Goal: Entertainment & Leisure: Consume media (video, audio)

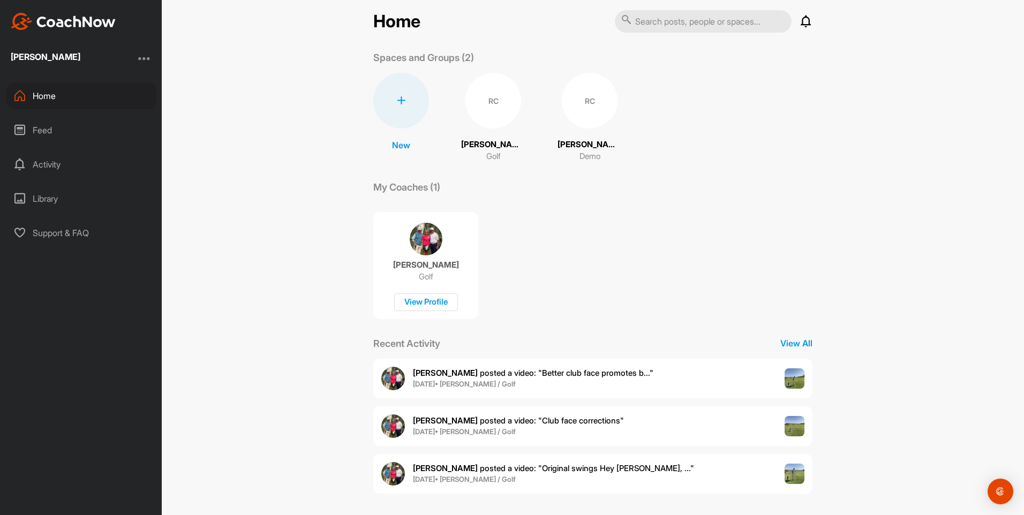
scroll to position [15, 0]
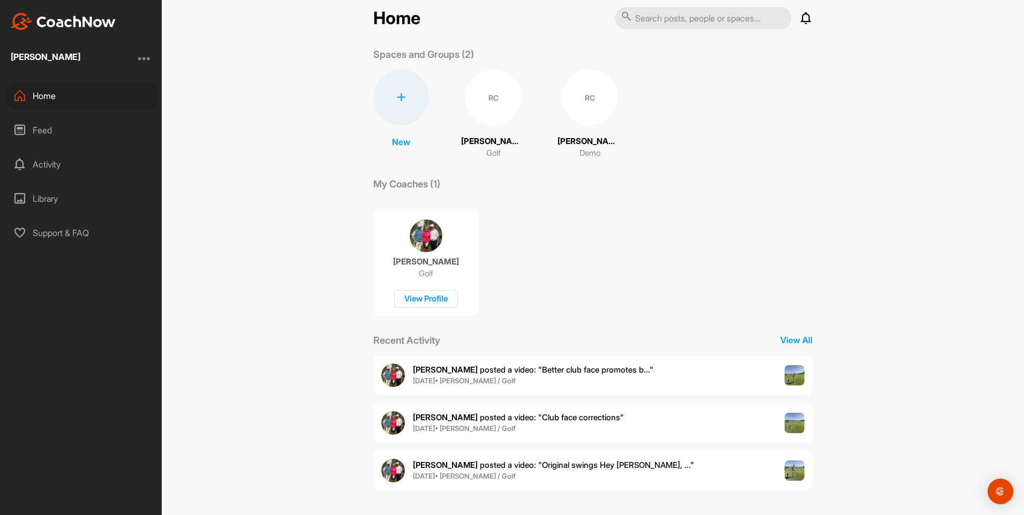
click at [562, 369] on span "Mike L. posted a video : " Better club face promotes b... "" at bounding box center [533, 370] width 241 height 10
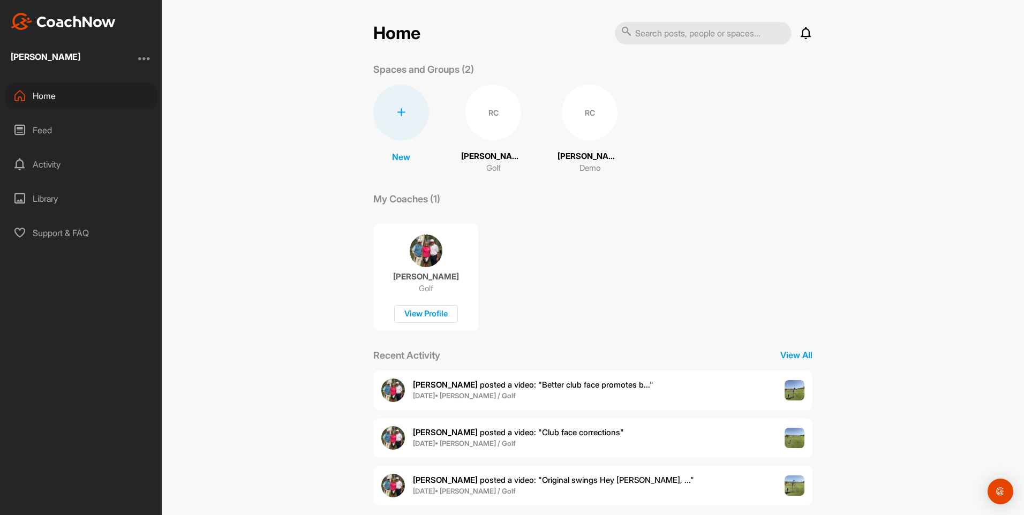
click at [489, 432] on span "Mike L. posted a video : " Club face corrections "" at bounding box center [518, 433] width 211 height 10
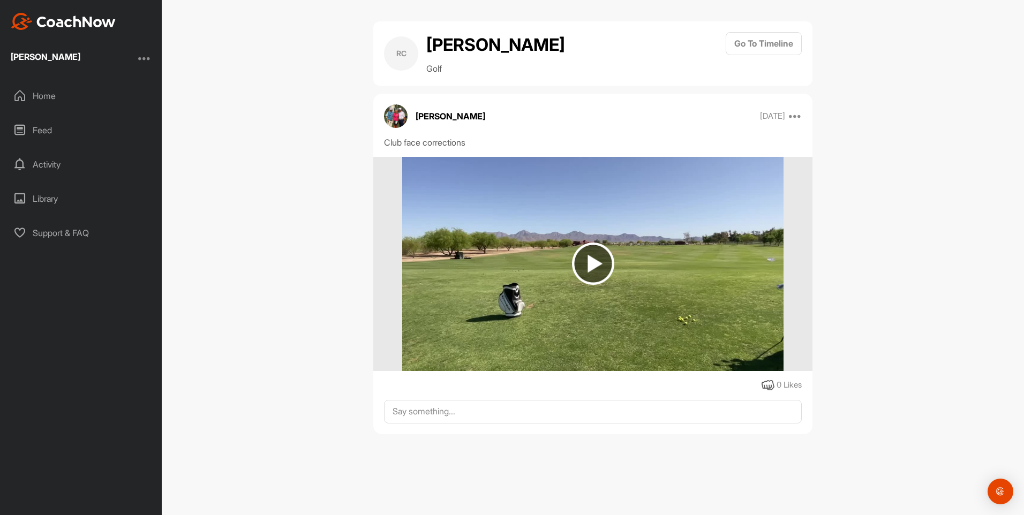
click at [597, 265] on img at bounding box center [593, 264] width 42 height 42
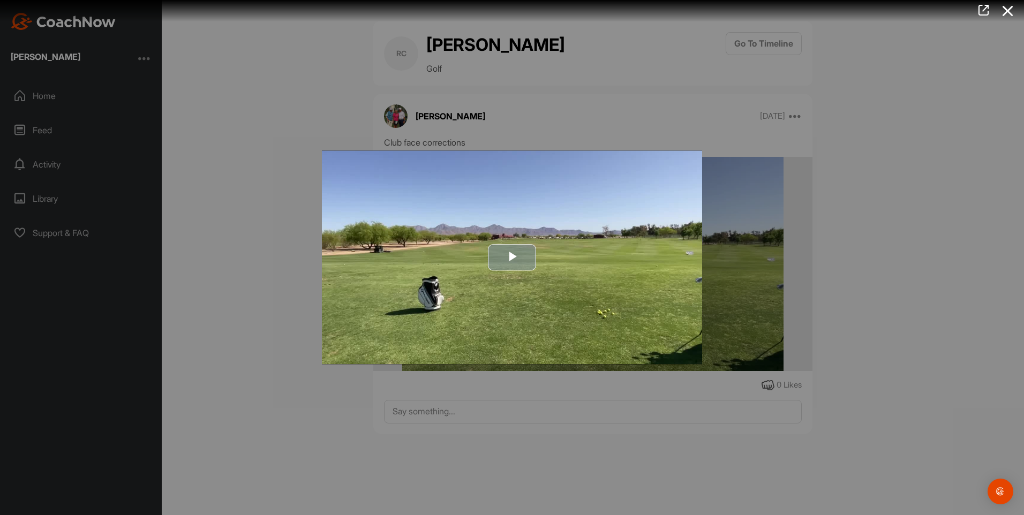
click at [512, 258] on span "Video Player" at bounding box center [512, 258] width 0 height 0
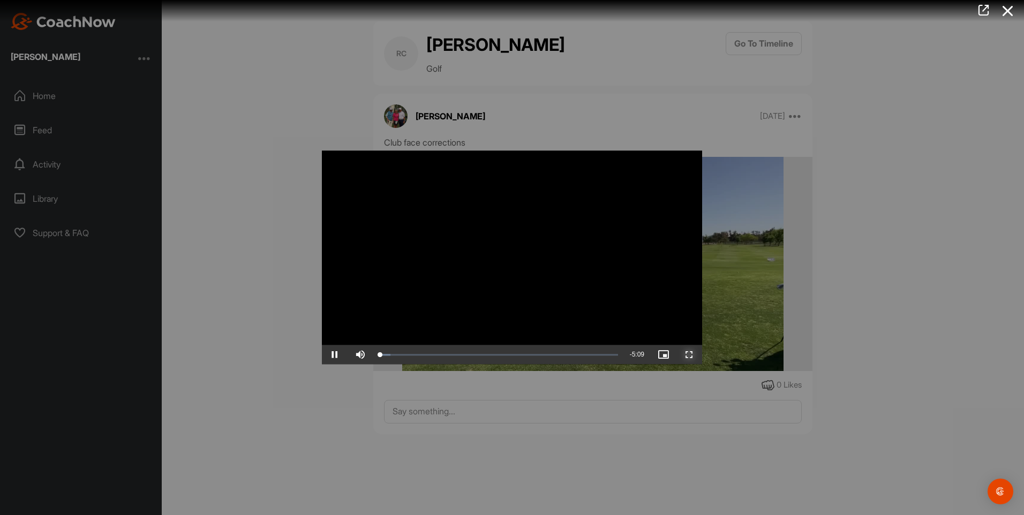
click at [685, 355] on span "Video Player" at bounding box center [690, 355] width 26 height 0
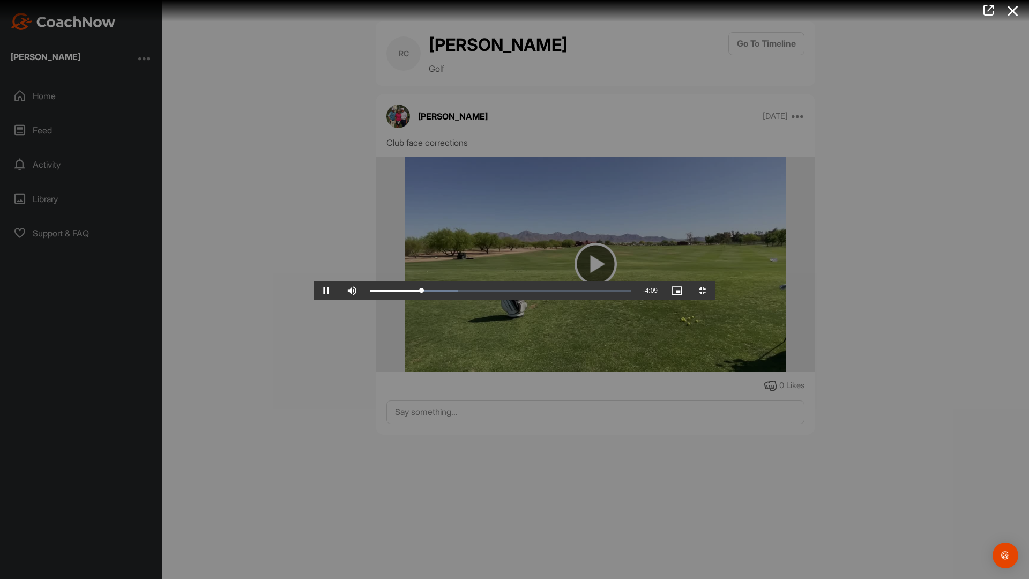
click at [552, 300] on video "Video Player" at bounding box center [514, 289] width 402 height 21
click at [711, 279] on video "Video Player" at bounding box center [514, 289] width 402 height 21
click at [715, 290] on span "Video Player" at bounding box center [703, 290] width 26 height 0
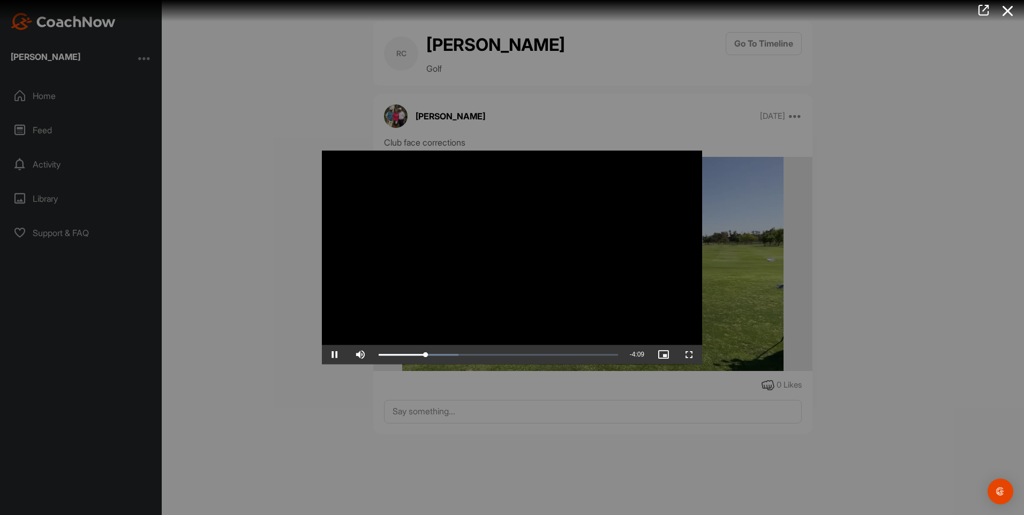
click at [237, 154] on div at bounding box center [512, 257] width 1024 height 515
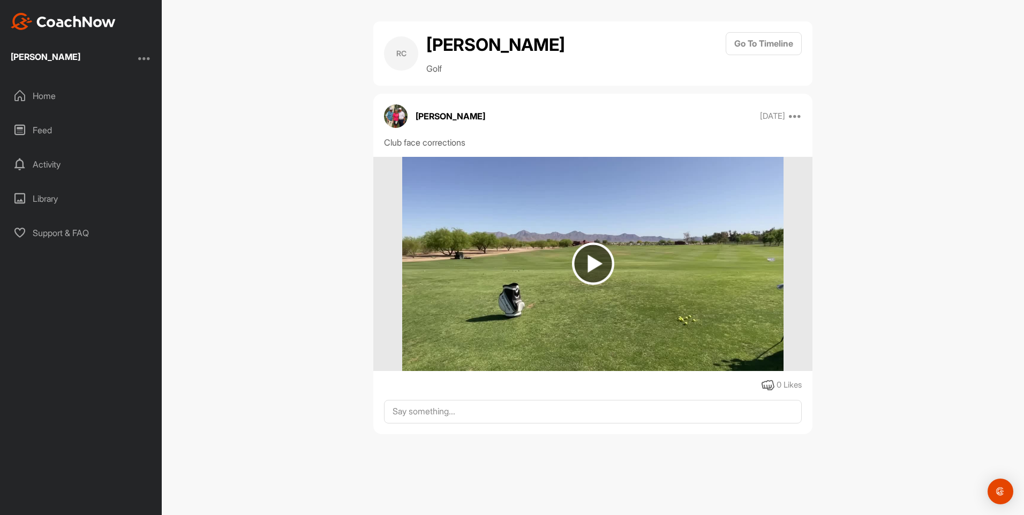
click at [38, 98] on div "Home" at bounding box center [81, 96] width 151 height 27
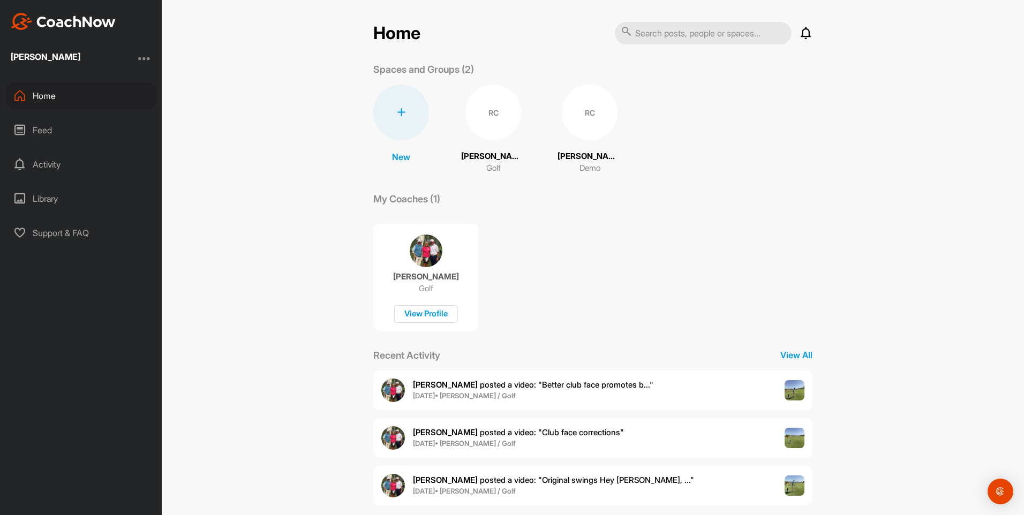
click at [47, 203] on div "Library" at bounding box center [81, 198] width 151 height 27
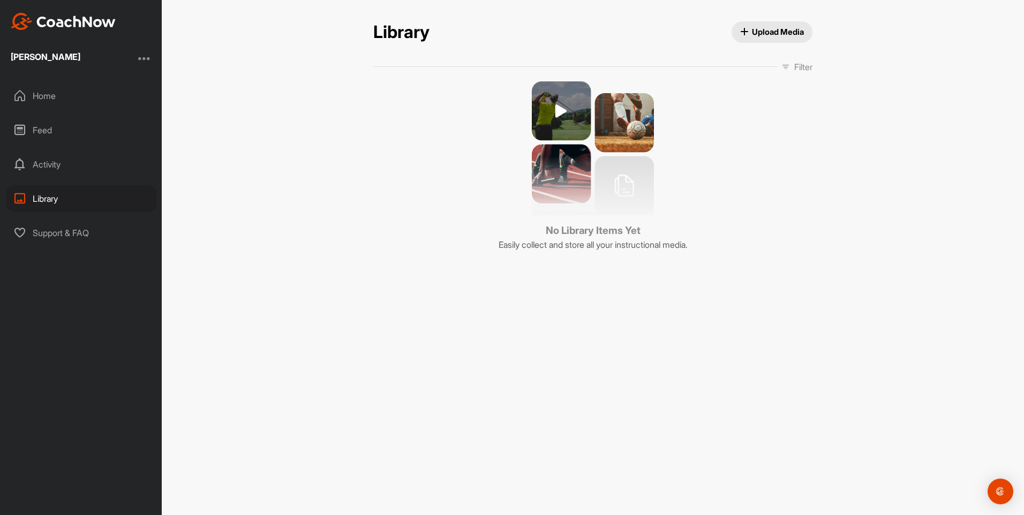
click at [35, 168] on div "Activity" at bounding box center [81, 164] width 151 height 27
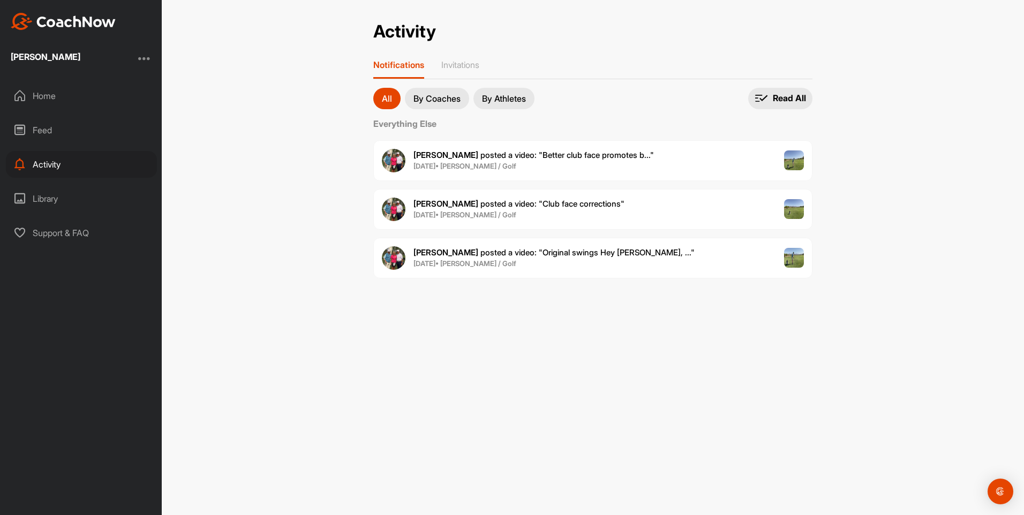
click at [44, 94] on div "Home" at bounding box center [81, 96] width 151 height 27
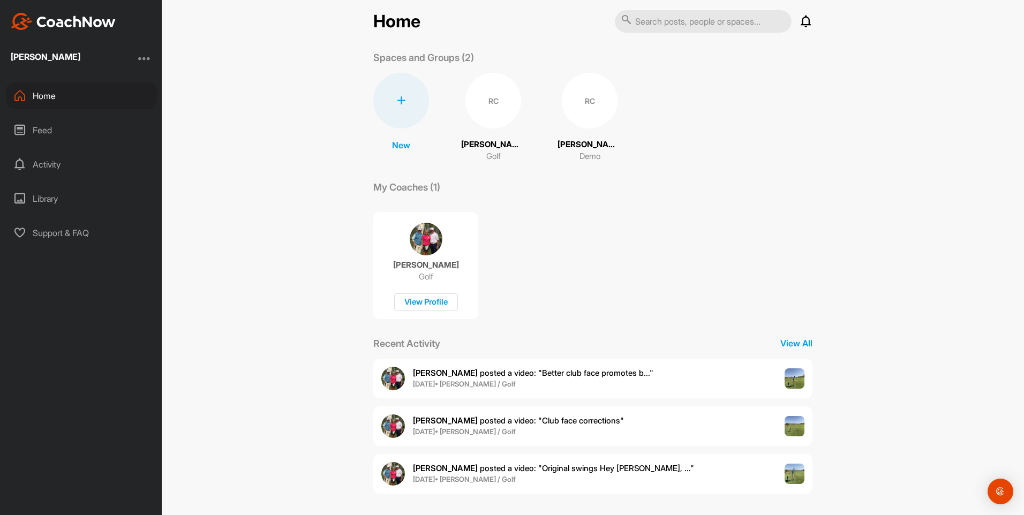
scroll to position [15, 0]
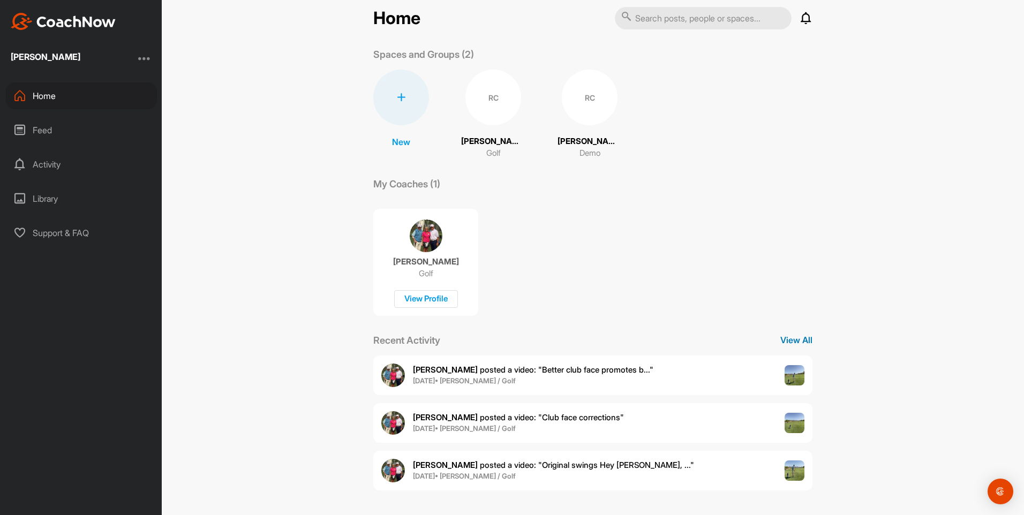
click at [791, 338] on p "View All" at bounding box center [797, 340] width 32 height 13
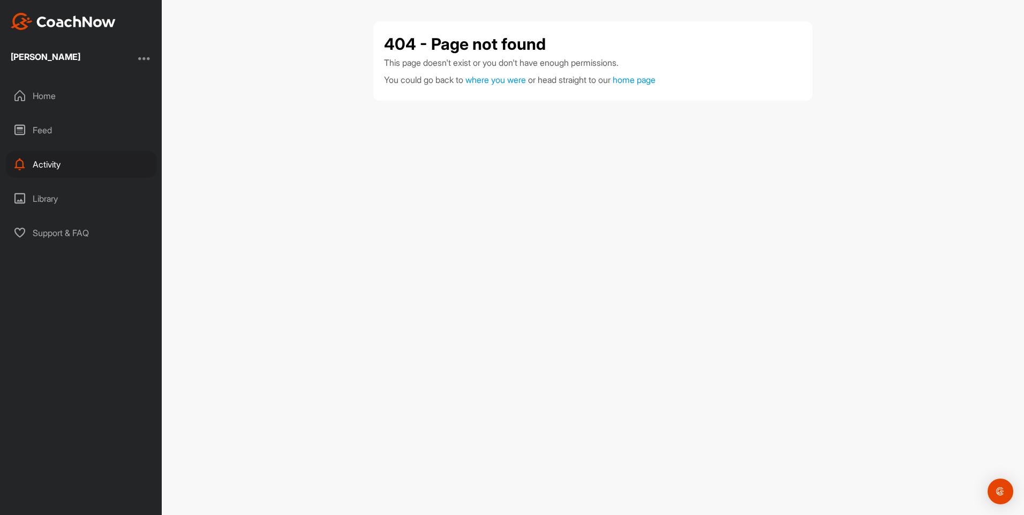
click at [44, 100] on div "Home" at bounding box center [81, 96] width 151 height 27
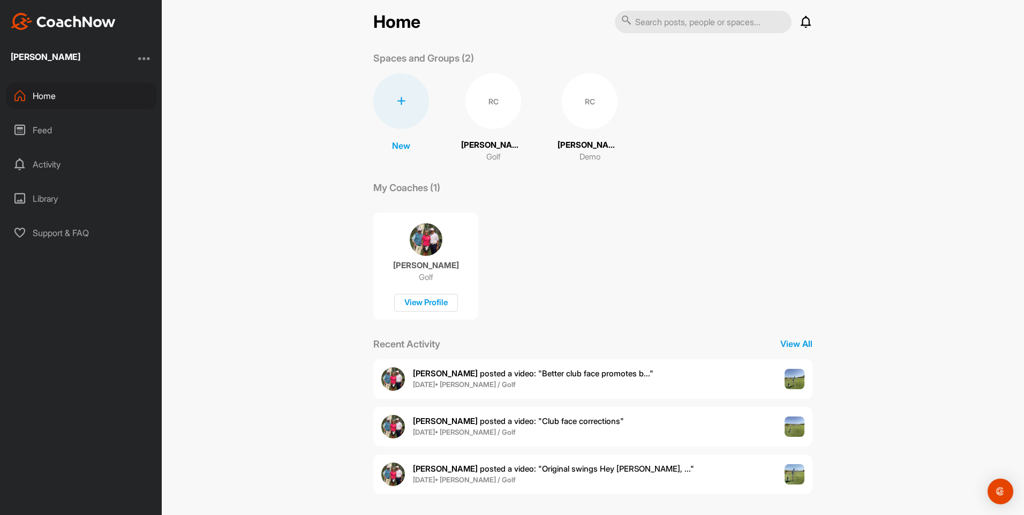
scroll to position [15, 0]
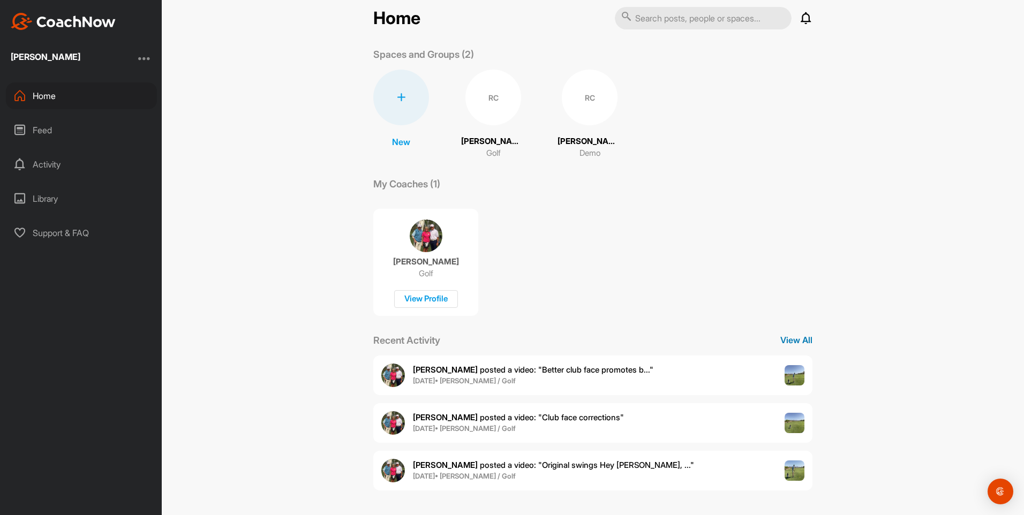
click at [807, 343] on p "View All" at bounding box center [797, 340] width 32 height 13
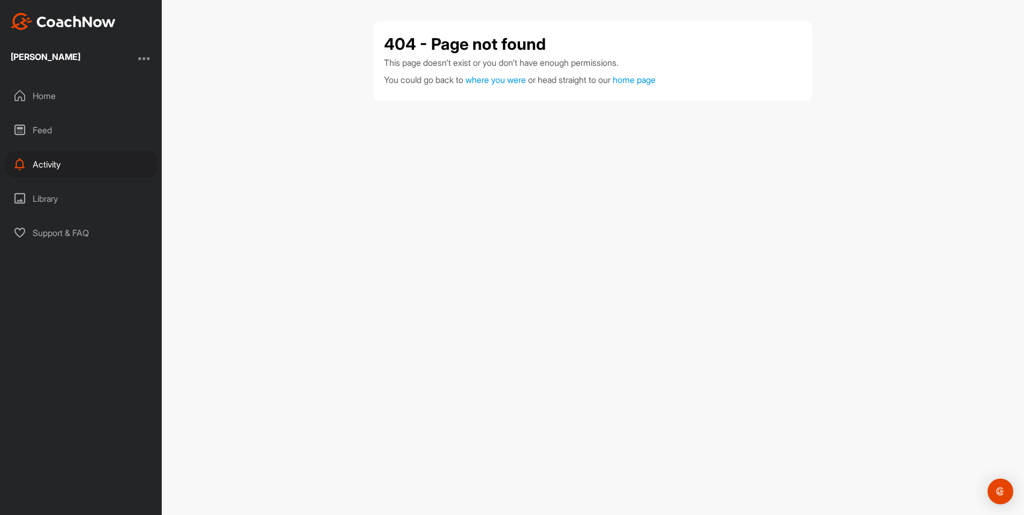
click at [44, 95] on div "Home" at bounding box center [81, 96] width 151 height 27
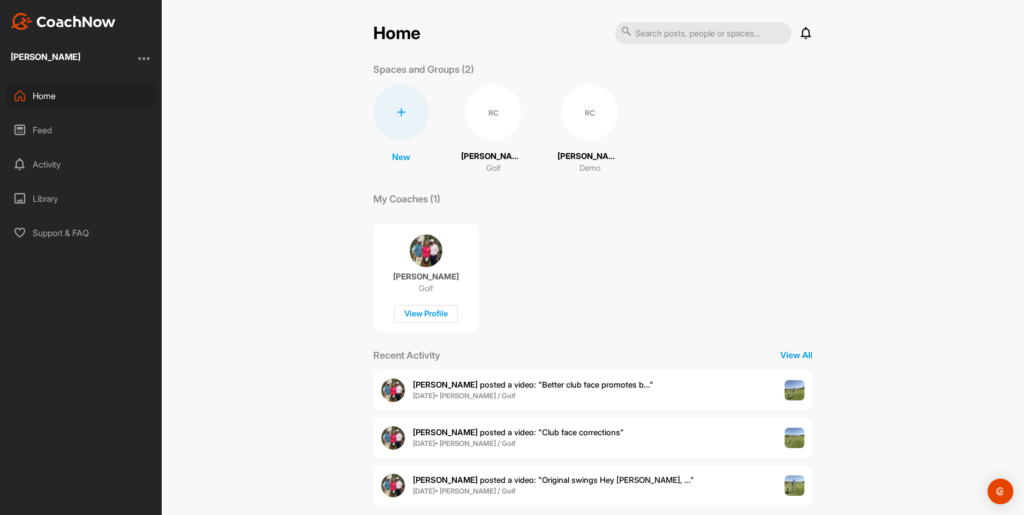
scroll to position [15, 0]
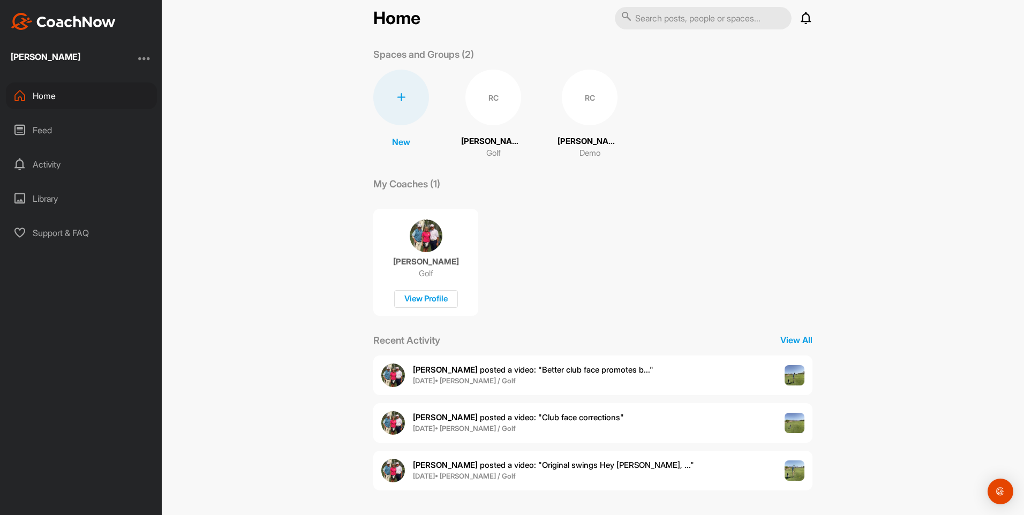
click at [39, 129] on div "Feed" at bounding box center [81, 130] width 151 height 27
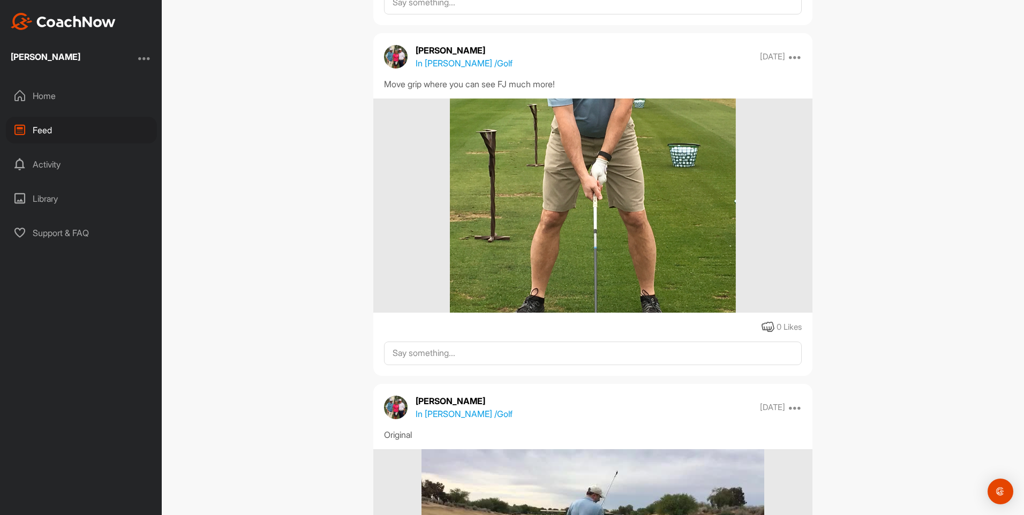
scroll to position [5947, 0]
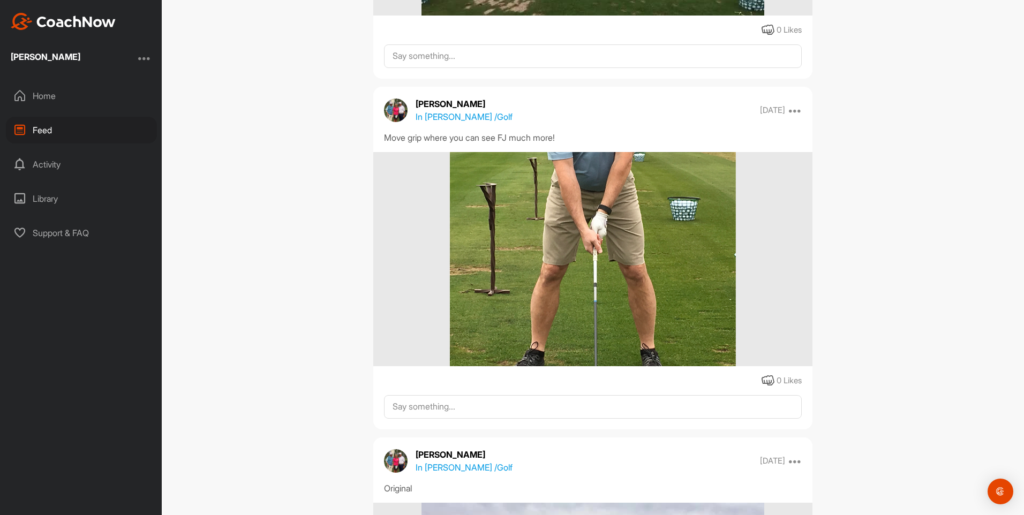
click at [626, 349] on img at bounding box center [593, 259] width 286 height 214
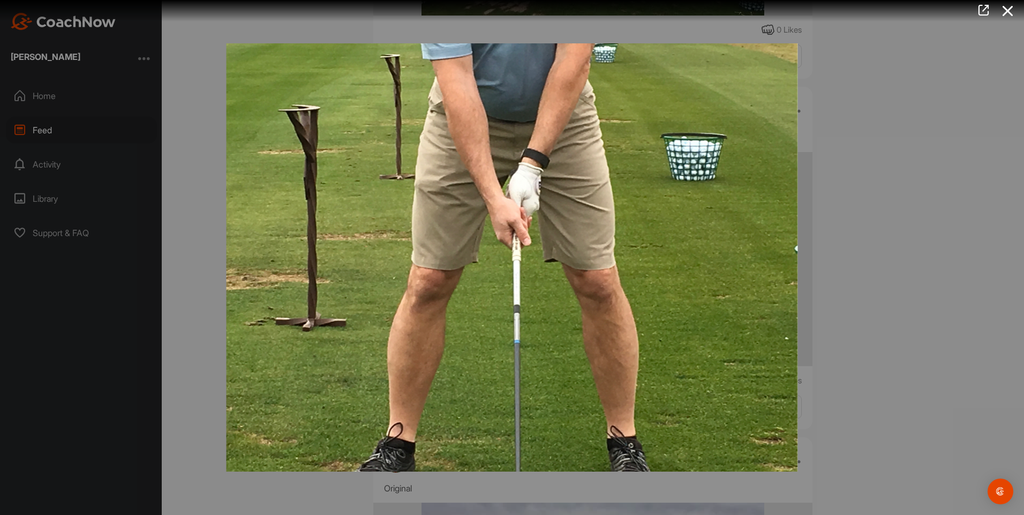
click at [614, 355] on img at bounding box center [512, 258] width 593 height 450
click at [1007, 7] on icon at bounding box center [1008, 11] width 25 height 20
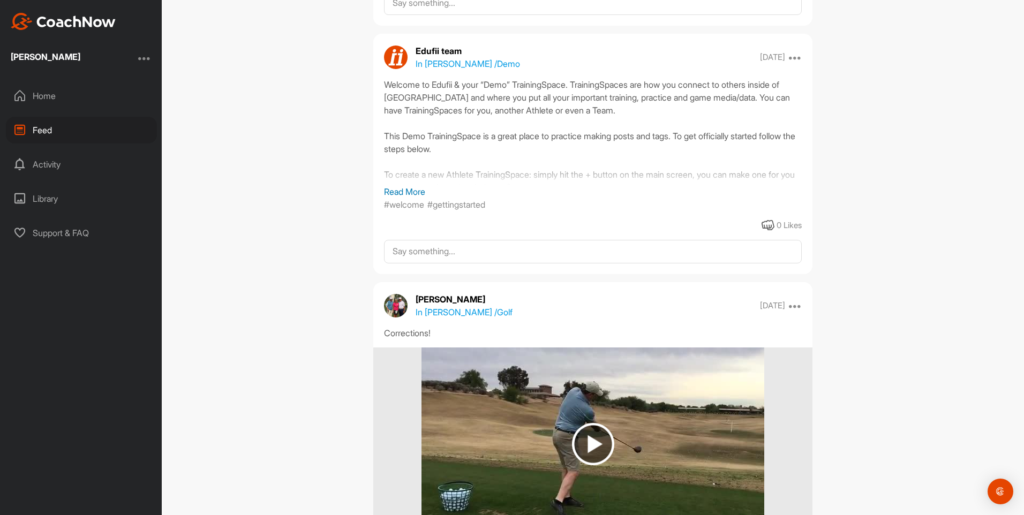
scroll to position [5090, 0]
